Goal: Book appointment/travel/reservation

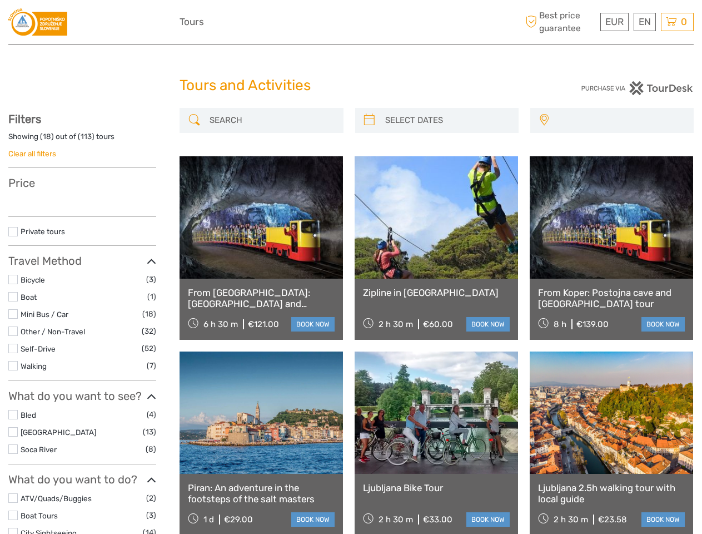
select select
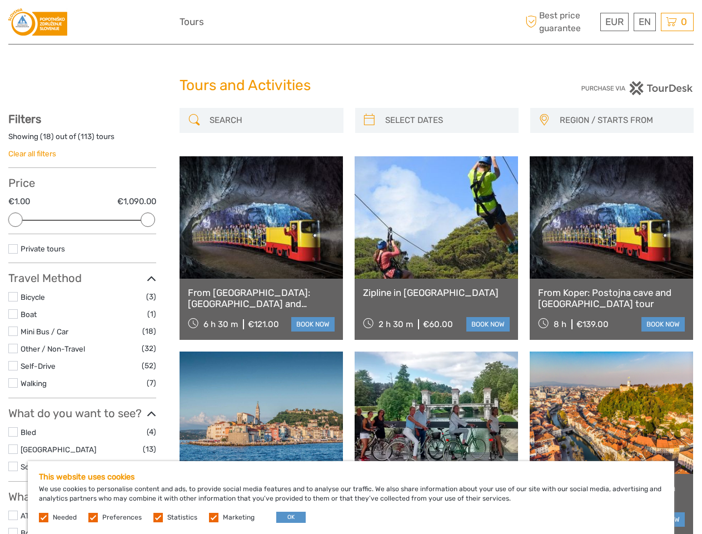
click at [351, 22] on div "EUR EUR $ £ EN English Español Deutsch Tours More Best price guarantee" at bounding box center [351, 21] width 343 height 27
click at [614, 22] on span "EUR" at bounding box center [614, 21] width 18 height 11
click at [644, 22] on div "EN English Español Deutsch" at bounding box center [645, 22] width 22 height 18
click at [677, 22] on div "0 Items Total €0,00 Checkout The shopping cart is empty." at bounding box center [677, 22] width 33 height 18
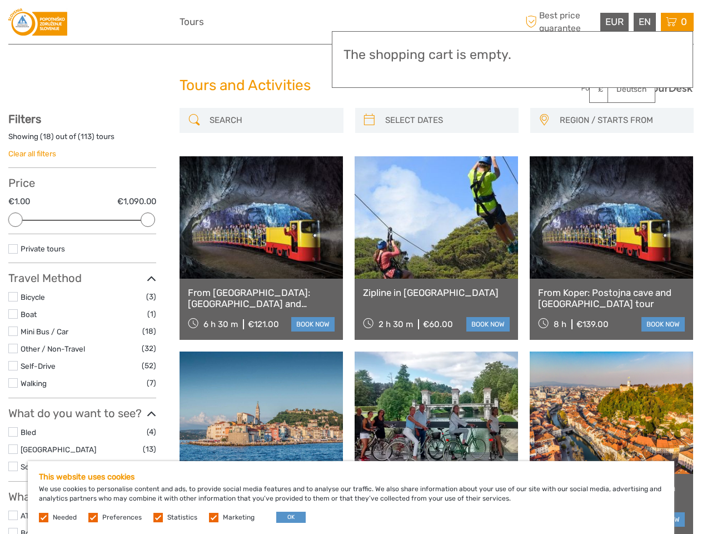
click at [16, 220] on div at bounding box center [15, 219] width 14 height 14
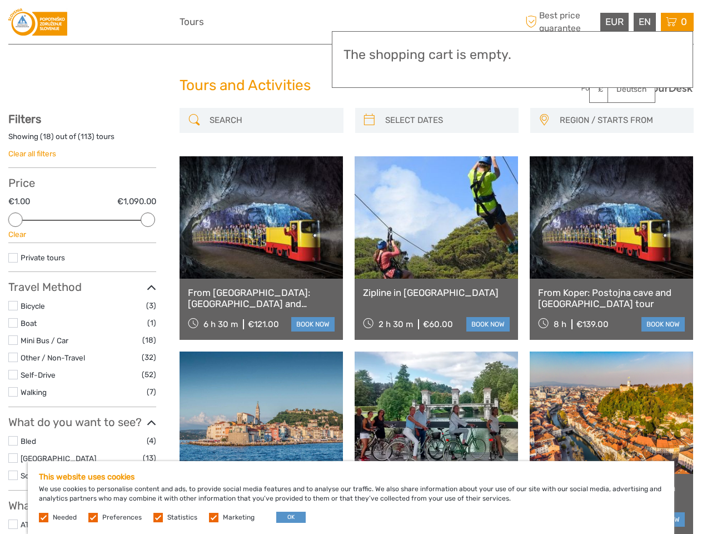
click at [148, 220] on div "Filters Showing ( 18 ) out of ( 113 ) tours Clear all filters Price €1.00 €1,09…" at bounding box center [82, 404] width 148 height 584
click at [369, 156] on link at bounding box center [436, 217] width 163 height 122
click at [446, 156] on link at bounding box center [436, 217] width 163 height 122
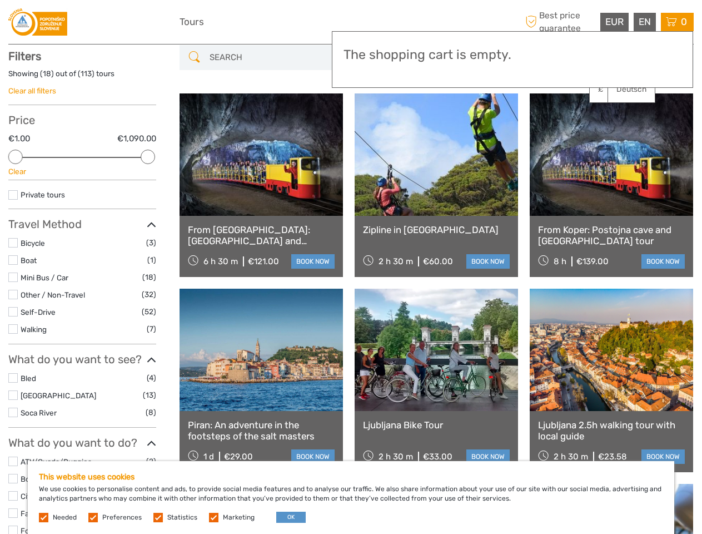
click at [544, 120] on link at bounding box center [611, 154] width 163 height 122
